Goal: Task Accomplishment & Management: Manage account settings

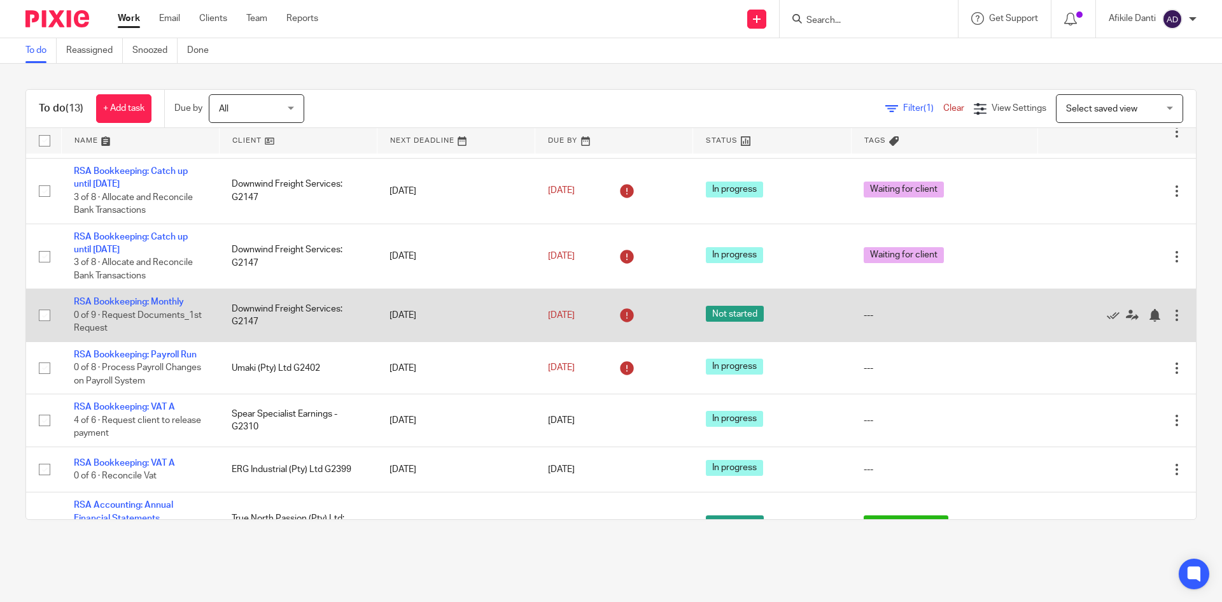
scroll to position [127, 0]
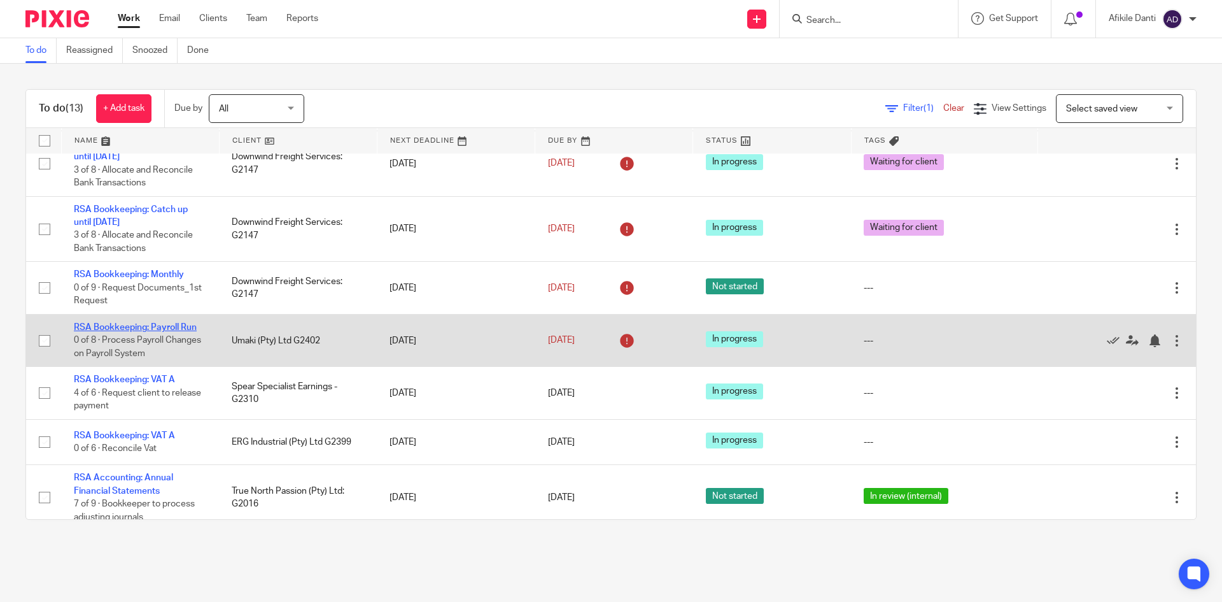
click at [165, 323] on link "RSA Bookkeeping: Payroll Run" at bounding box center [135, 327] width 123 height 9
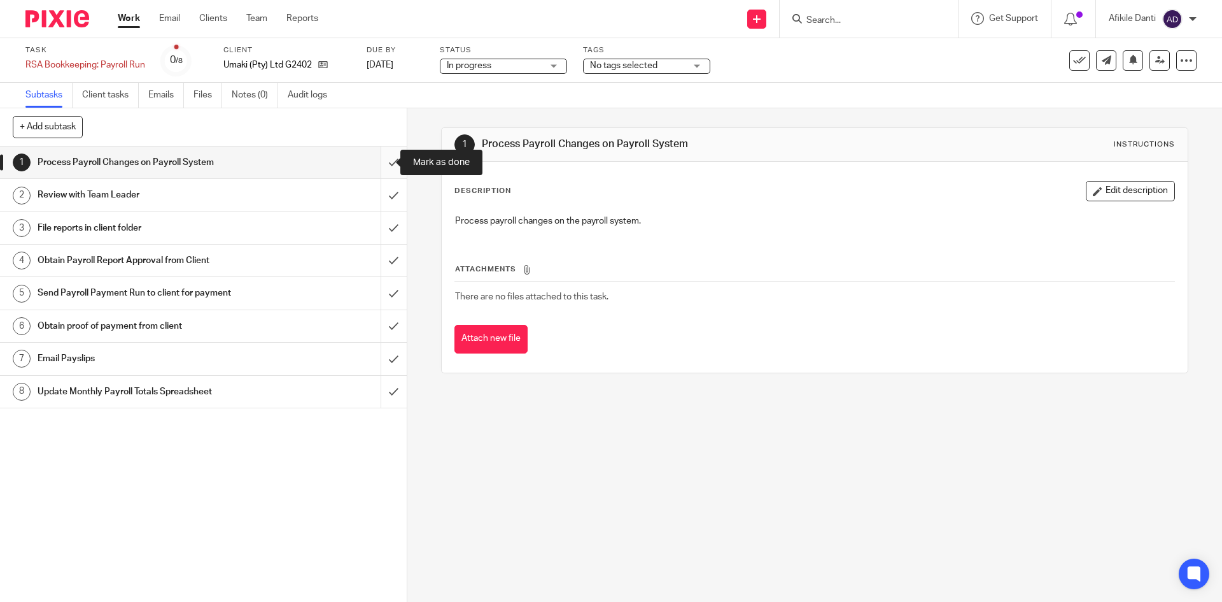
click at [381, 171] on input "submit" at bounding box center [203, 162] width 407 height 32
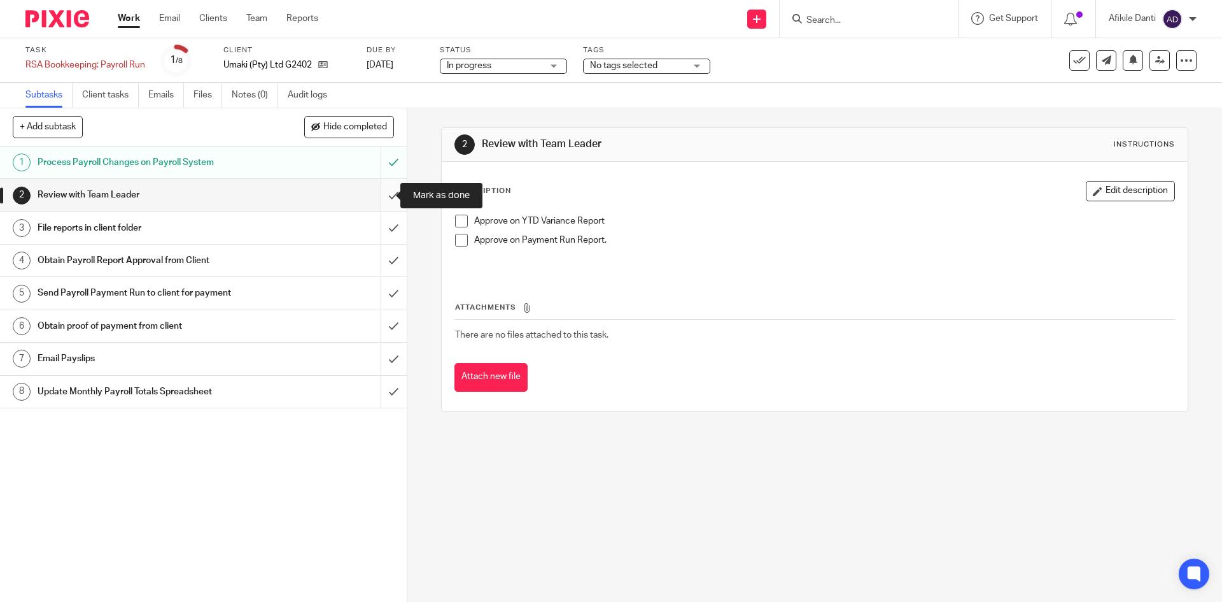
click at [383, 198] on input "submit" at bounding box center [203, 195] width 407 height 32
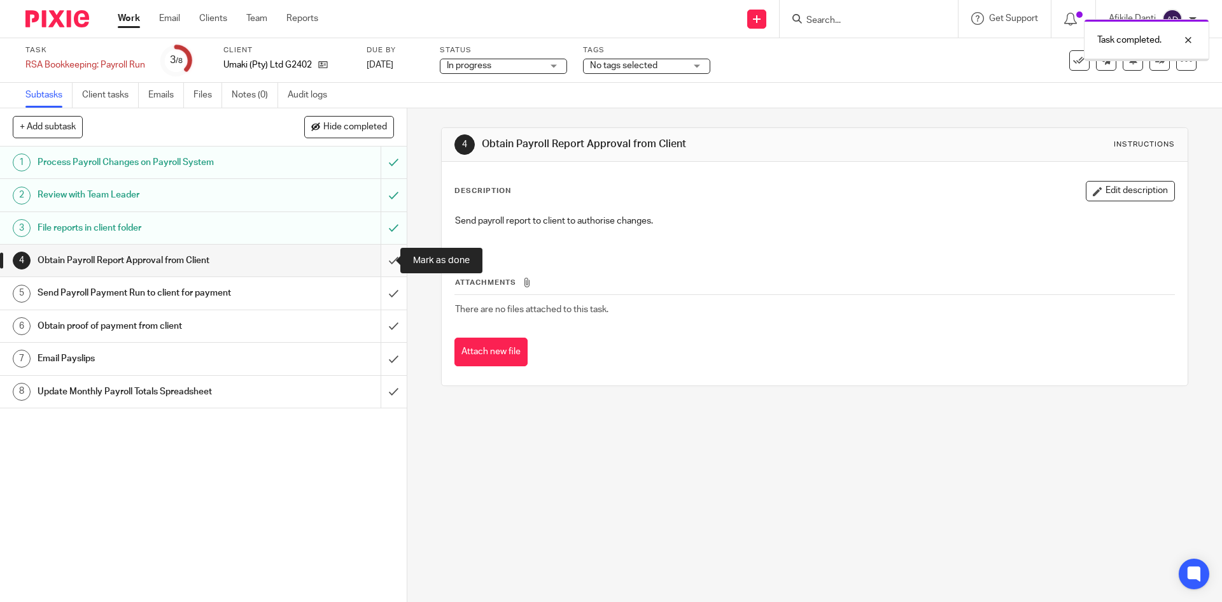
click at [379, 245] on input "submit" at bounding box center [203, 260] width 407 height 32
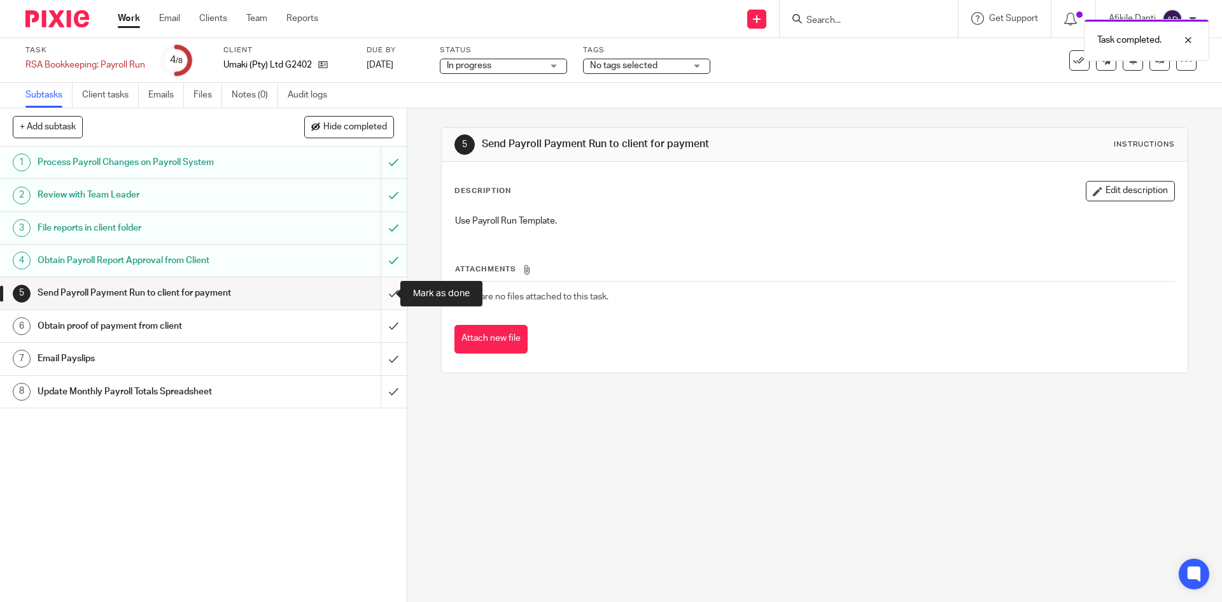
click at [370, 293] on input "submit" at bounding box center [203, 293] width 407 height 32
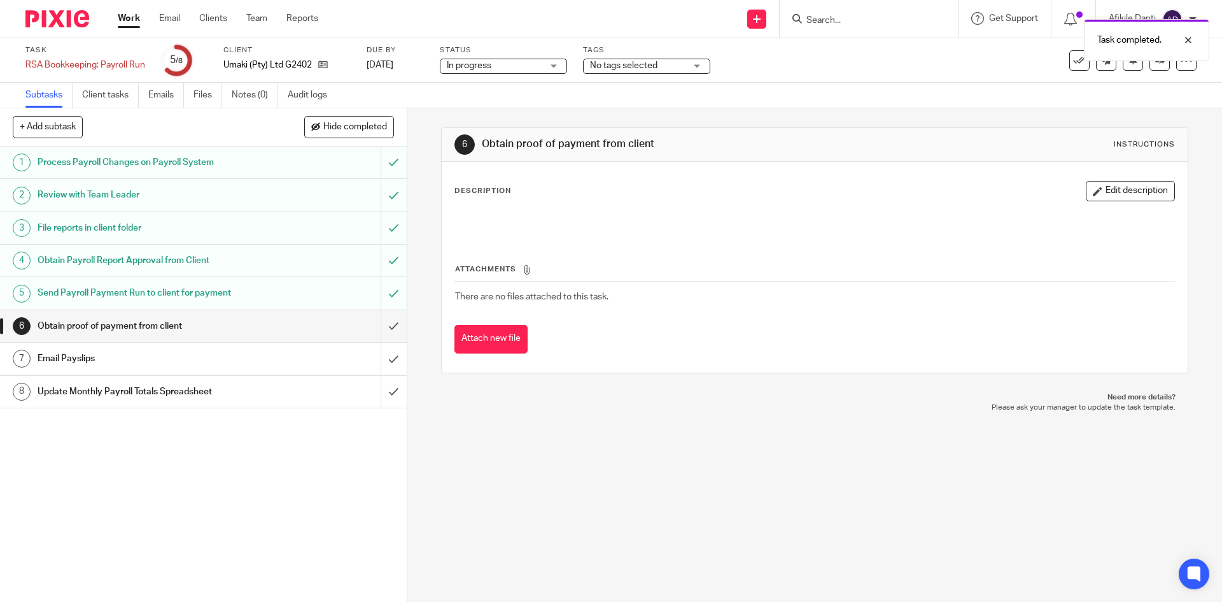
click at [383, 334] on input "submit" at bounding box center [203, 326] width 407 height 32
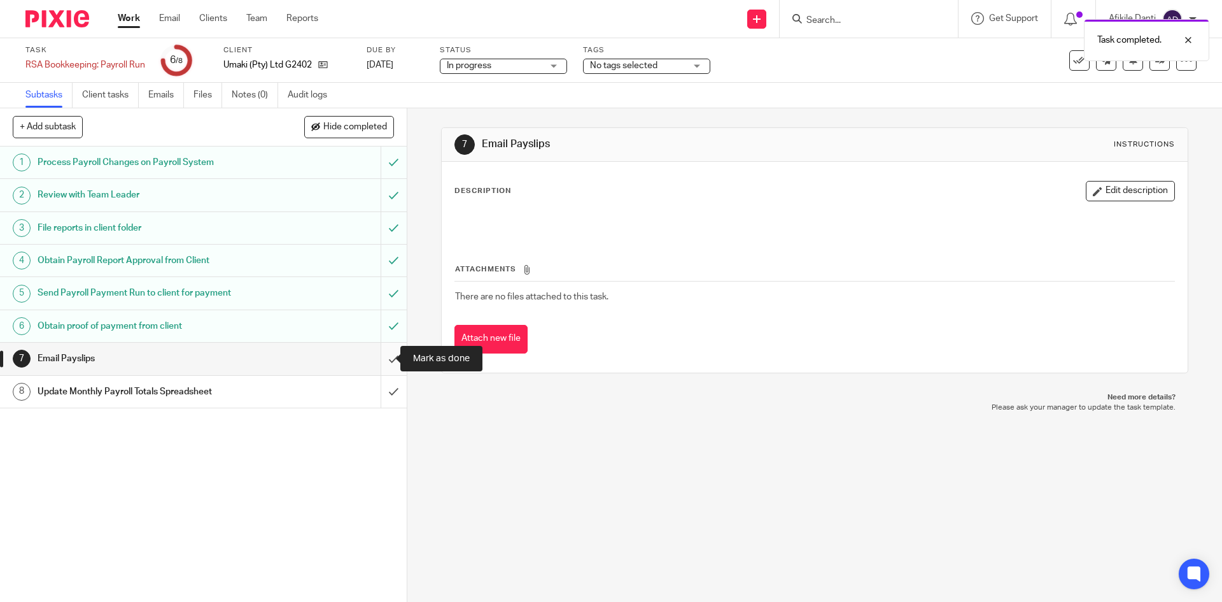
click at [377, 362] on input "submit" at bounding box center [203, 359] width 407 height 32
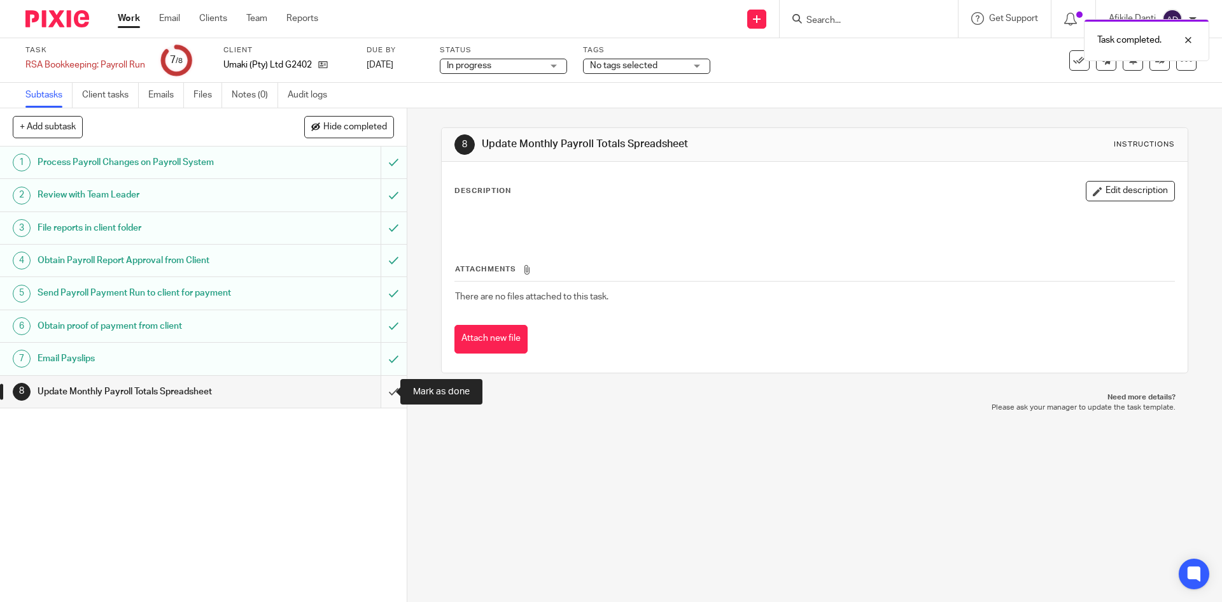
click at [379, 397] on input "submit" at bounding box center [203, 392] width 407 height 32
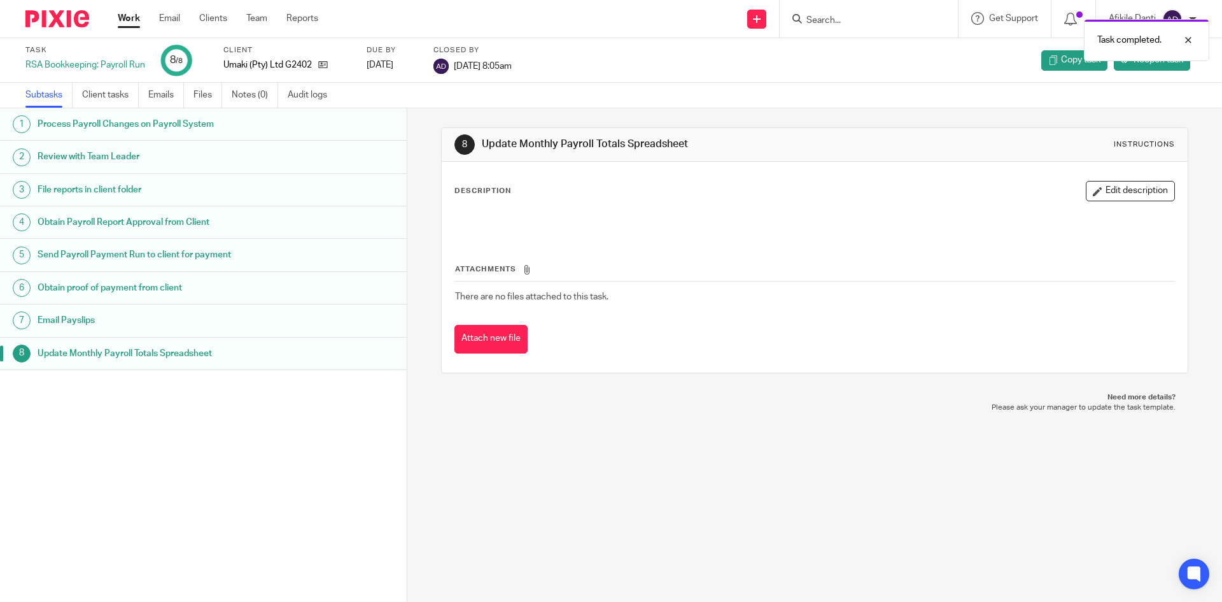
click at [129, 15] on link "Work" at bounding box center [129, 18] width 22 height 13
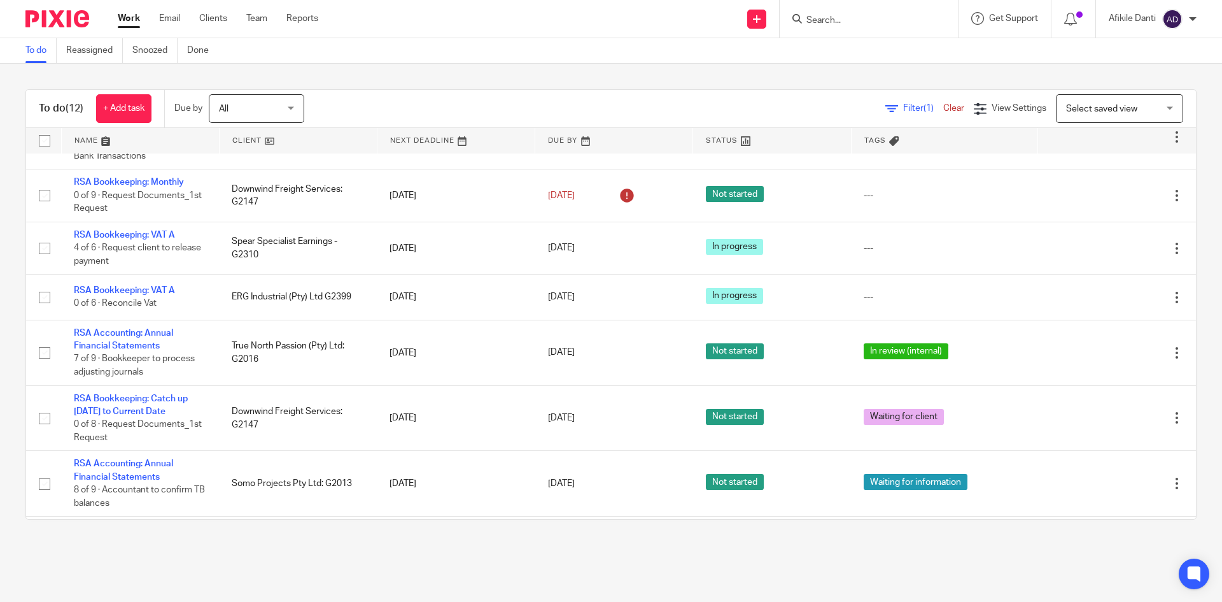
scroll to position [187, 0]
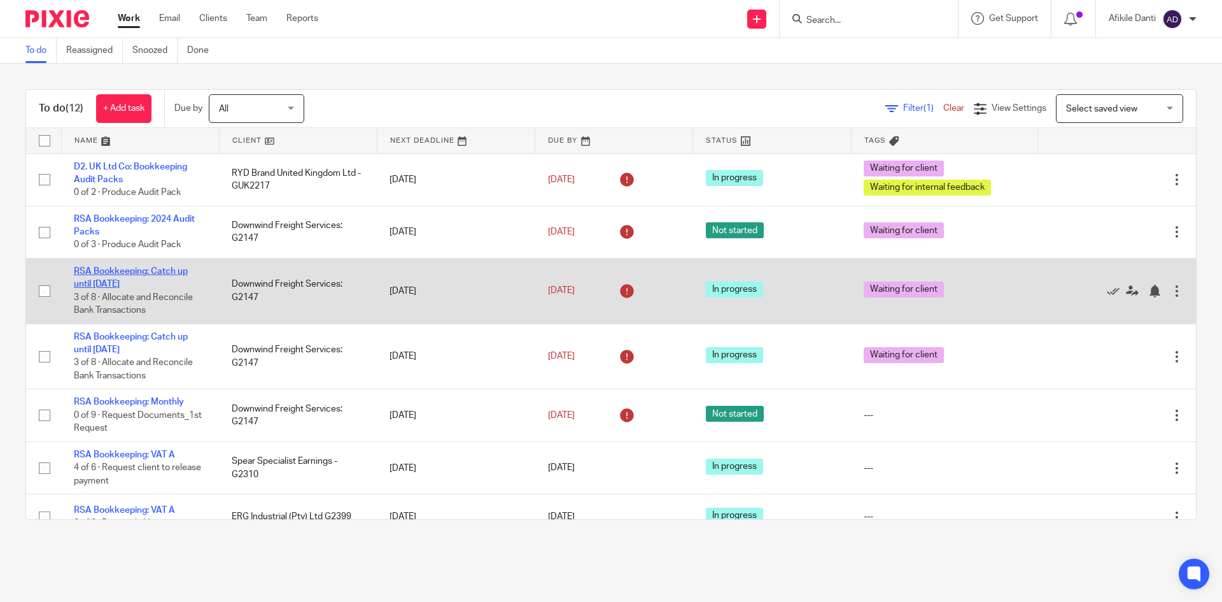
click at [132, 283] on link "RSA Bookkeeping: Catch up until [DATE]" at bounding box center [131, 278] width 114 height 22
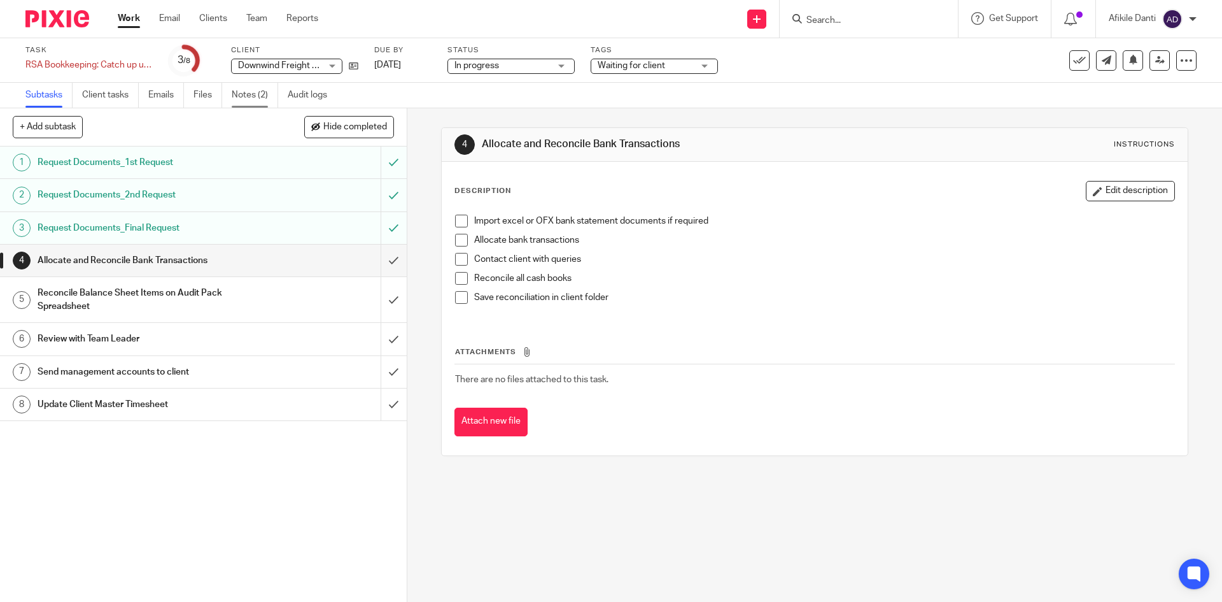
click at [264, 101] on link "Notes (2)" at bounding box center [255, 95] width 46 height 25
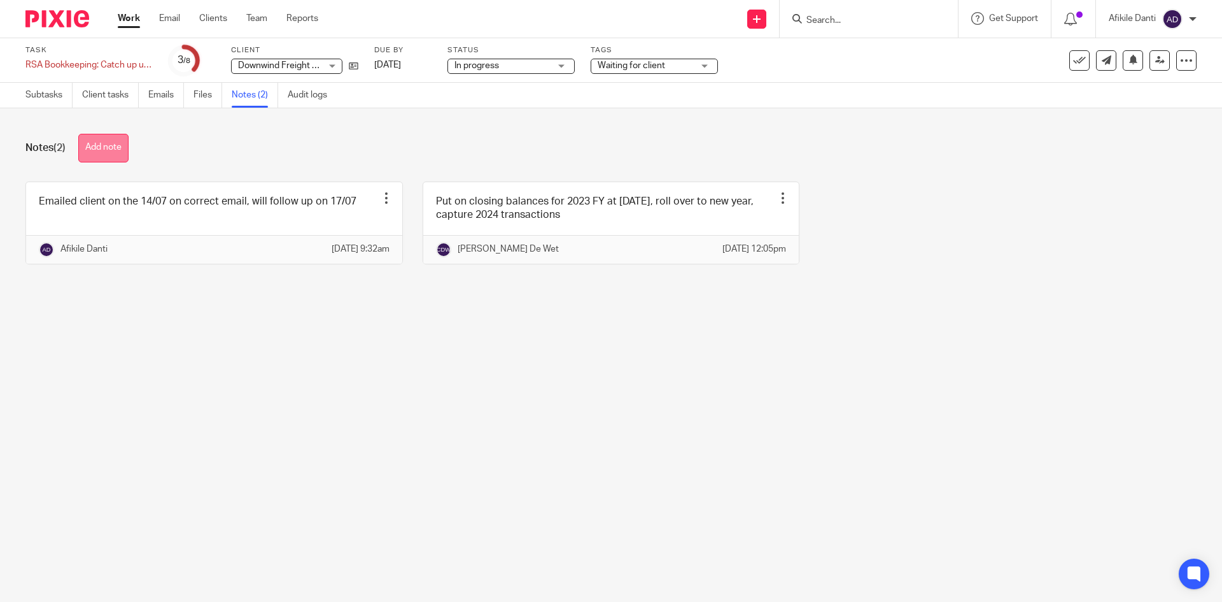
click at [113, 144] on button "Add note" at bounding box center [103, 148] width 50 height 29
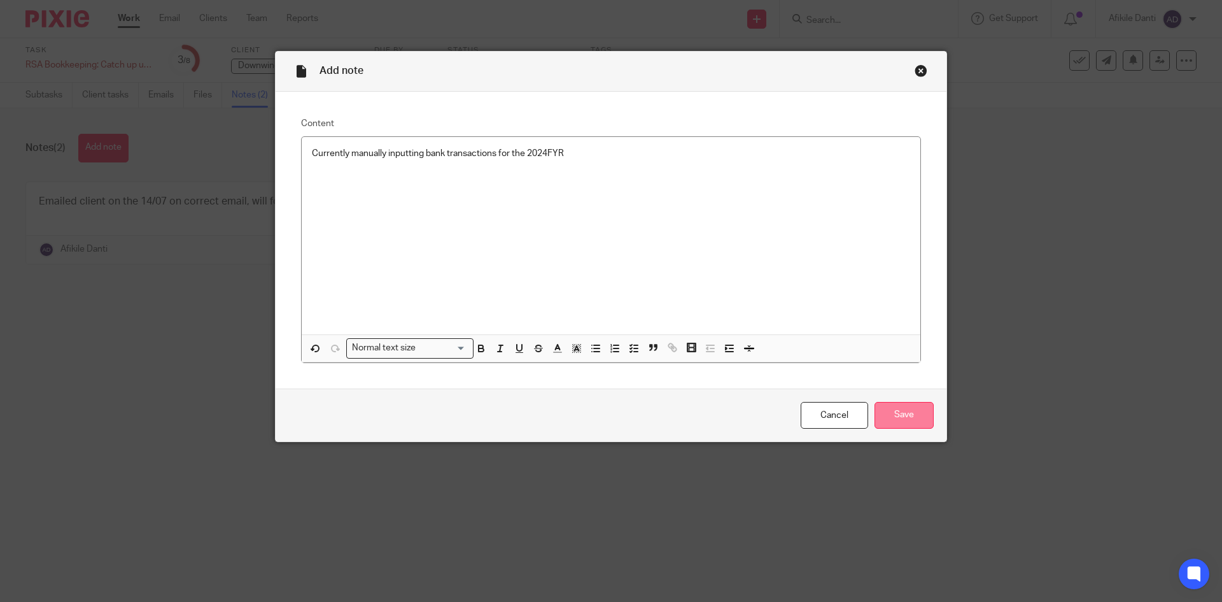
click at [905, 423] on input "Save" at bounding box center [904, 415] width 59 height 27
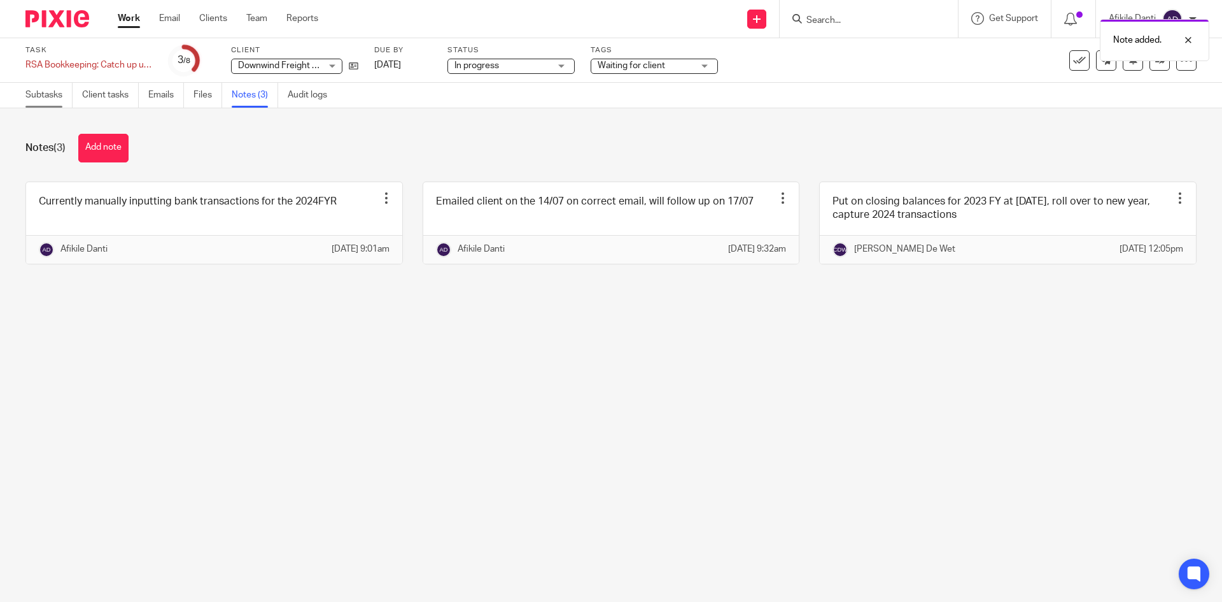
click at [32, 99] on link "Subtasks" at bounding box center [48, 95] width 47 height 25
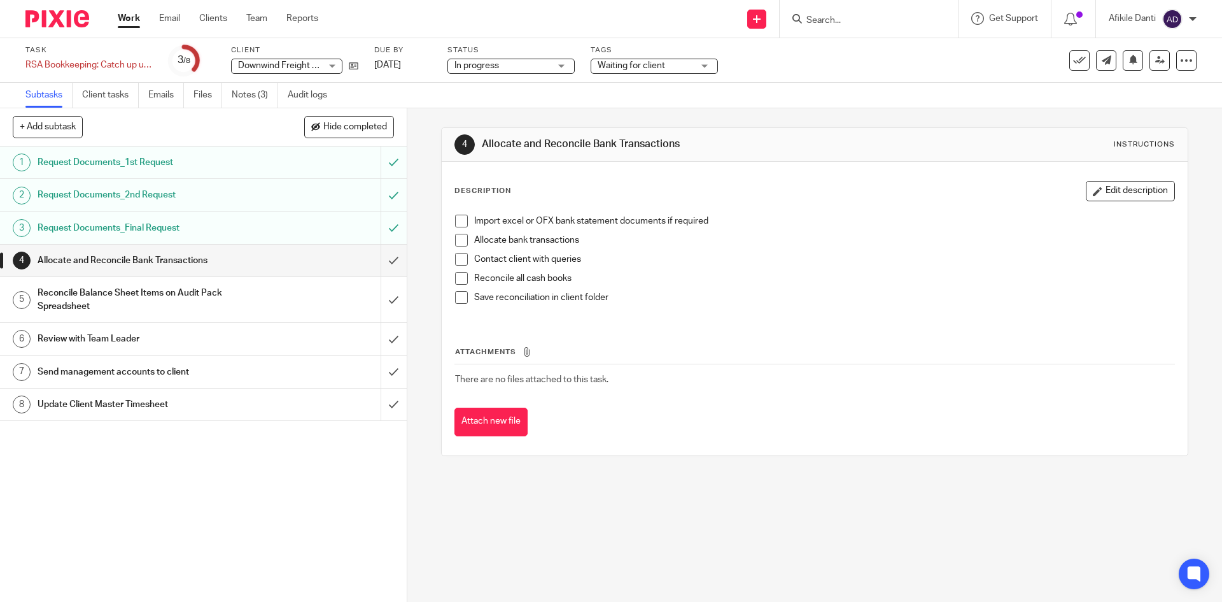
click at [130, 22] on link "Work" at bounding box center [129, 18] width 22 height 13
